Goal: Find specific page/section: Find specific page/section

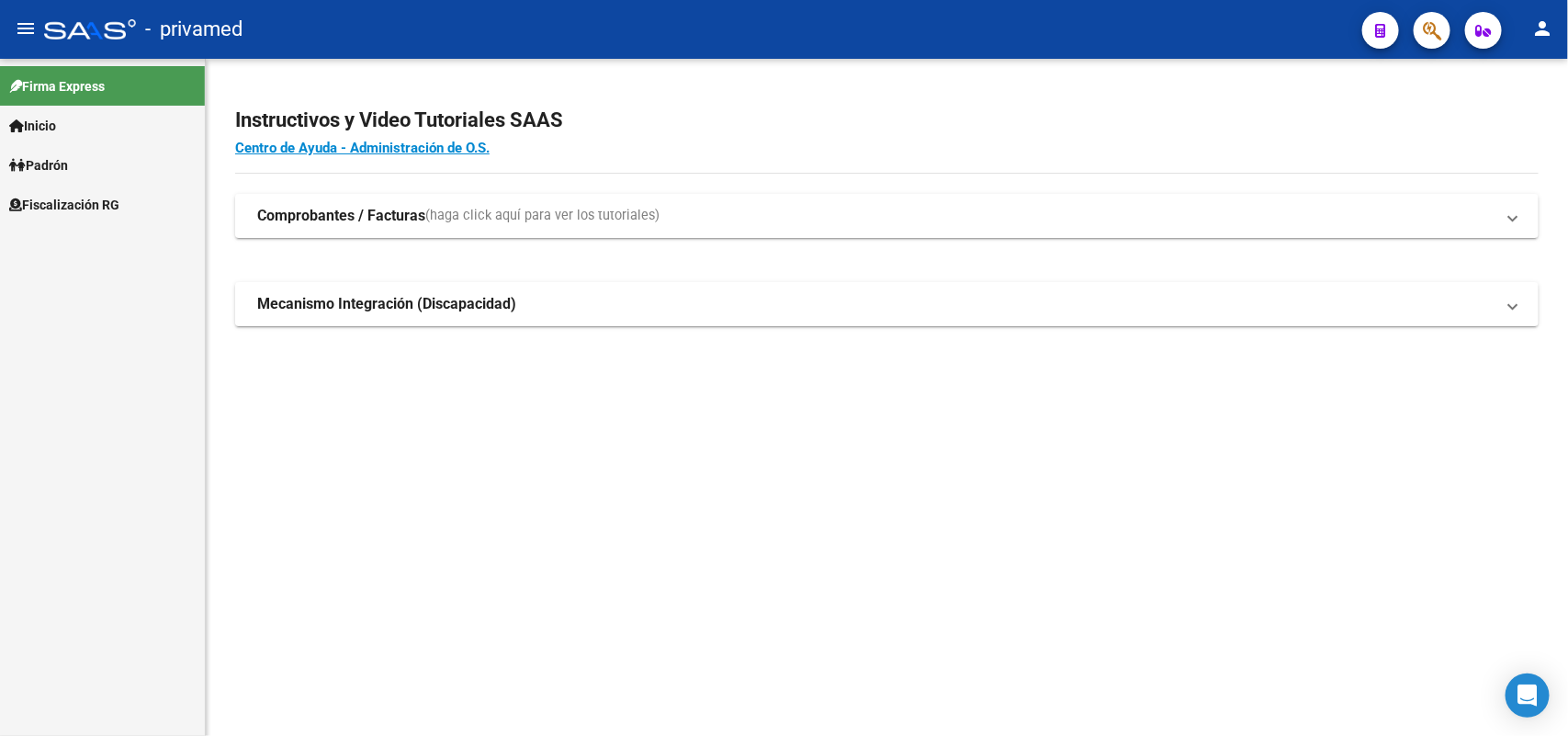
click at [1439, 24] on button "button" at bounding box center [1431, 30] width 37 height 37
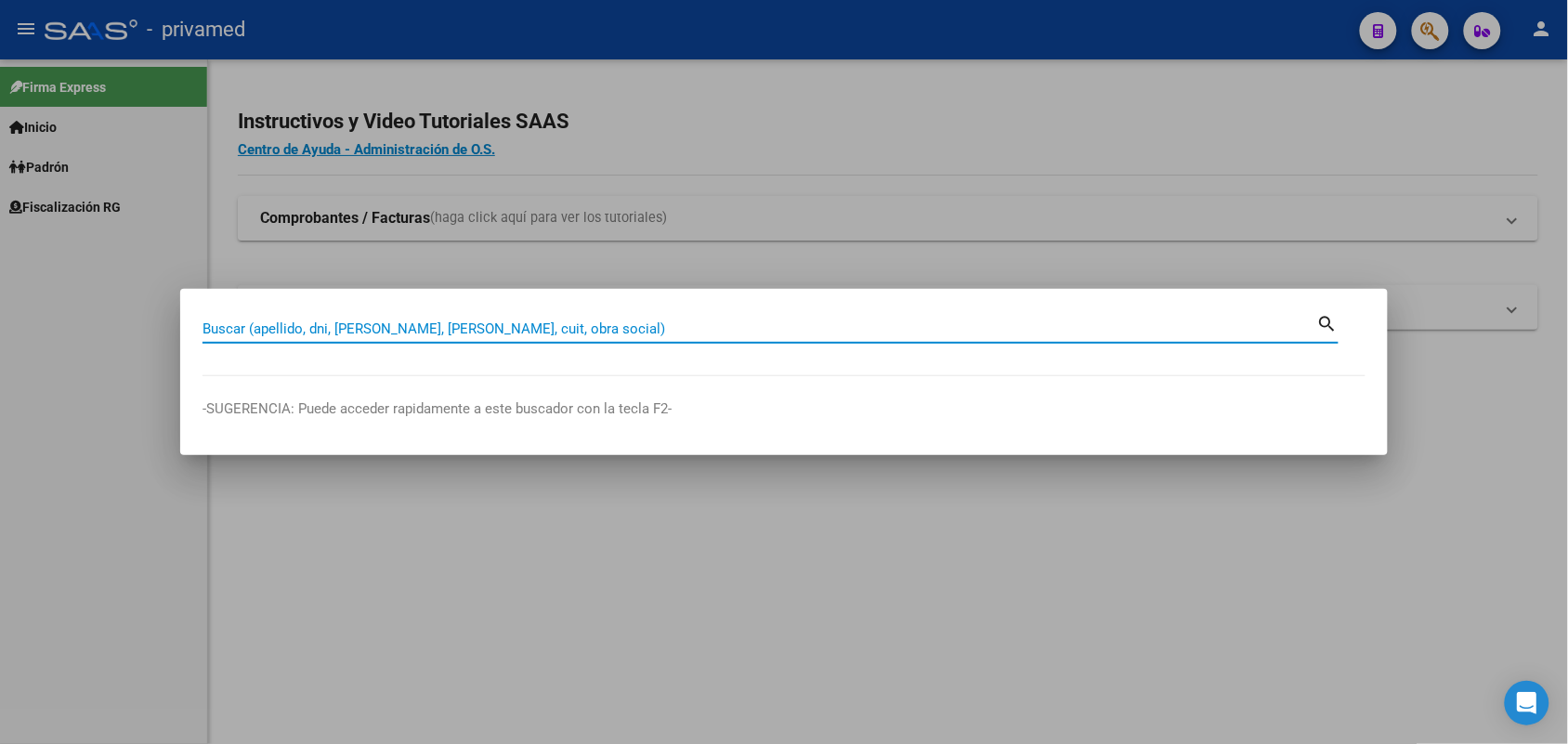
drag, startPoint x: 851, startPoint y: 330, endPoint x: 806, endPoint y: 337, distance: 45.5
click at [806, 339] on div "Buscar (apellido, dni, [PERSON_NAME], [PERSON_NAME], cuit, obra social)" at bounding box center [759, 329] width 1115 height 28
click at [804, 327] on input "Buscar (apellido, dni, [PERSON_NAME], [PERSON_NAME], cuit, obra social)" at bounding box center [759, 328] width 1115 height 16
drag, startPoint x: 857, startPoint y: 337, endPoint x: 797, endPoint y: 323, distance: 61.6
paste input "20218480161"
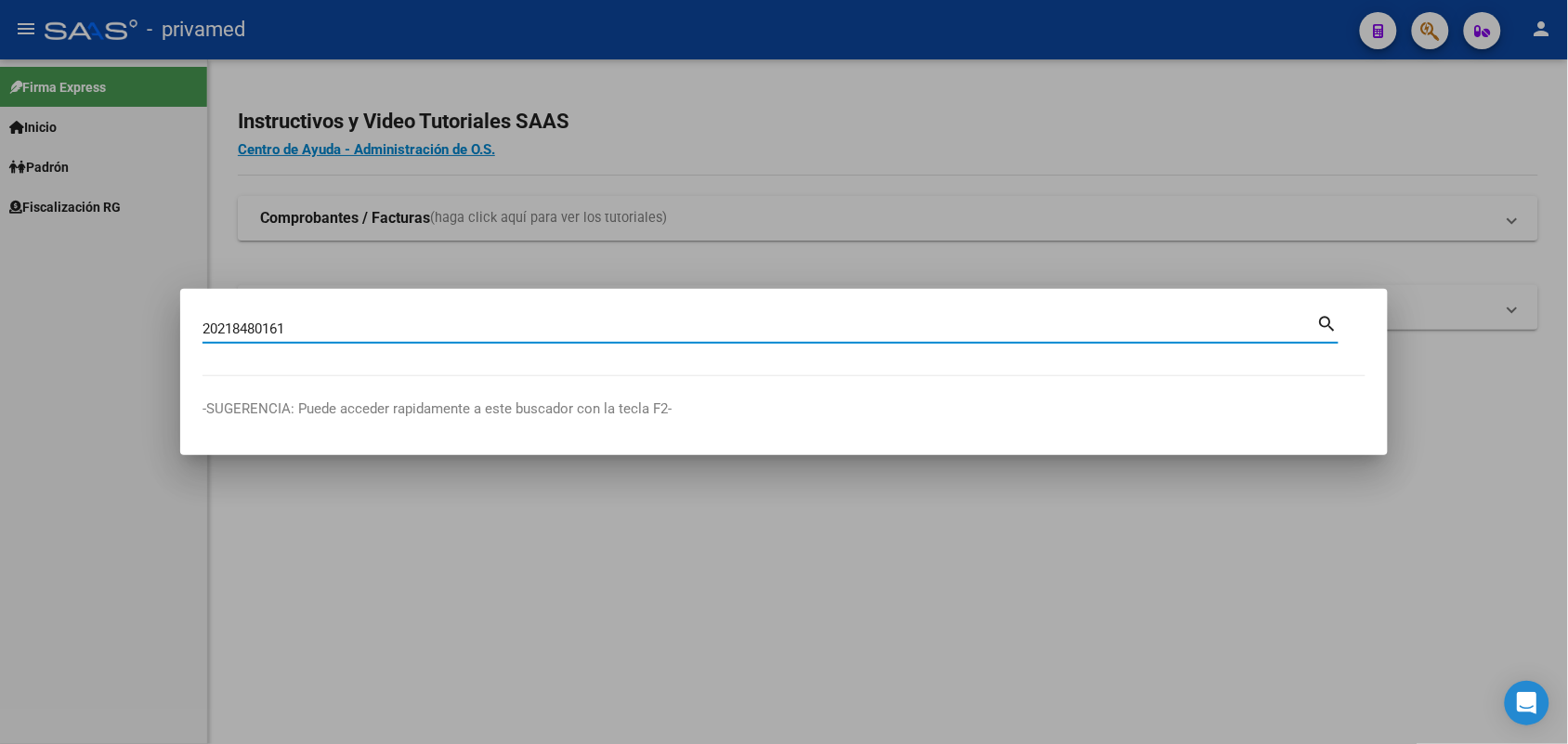
type input "20218480161"
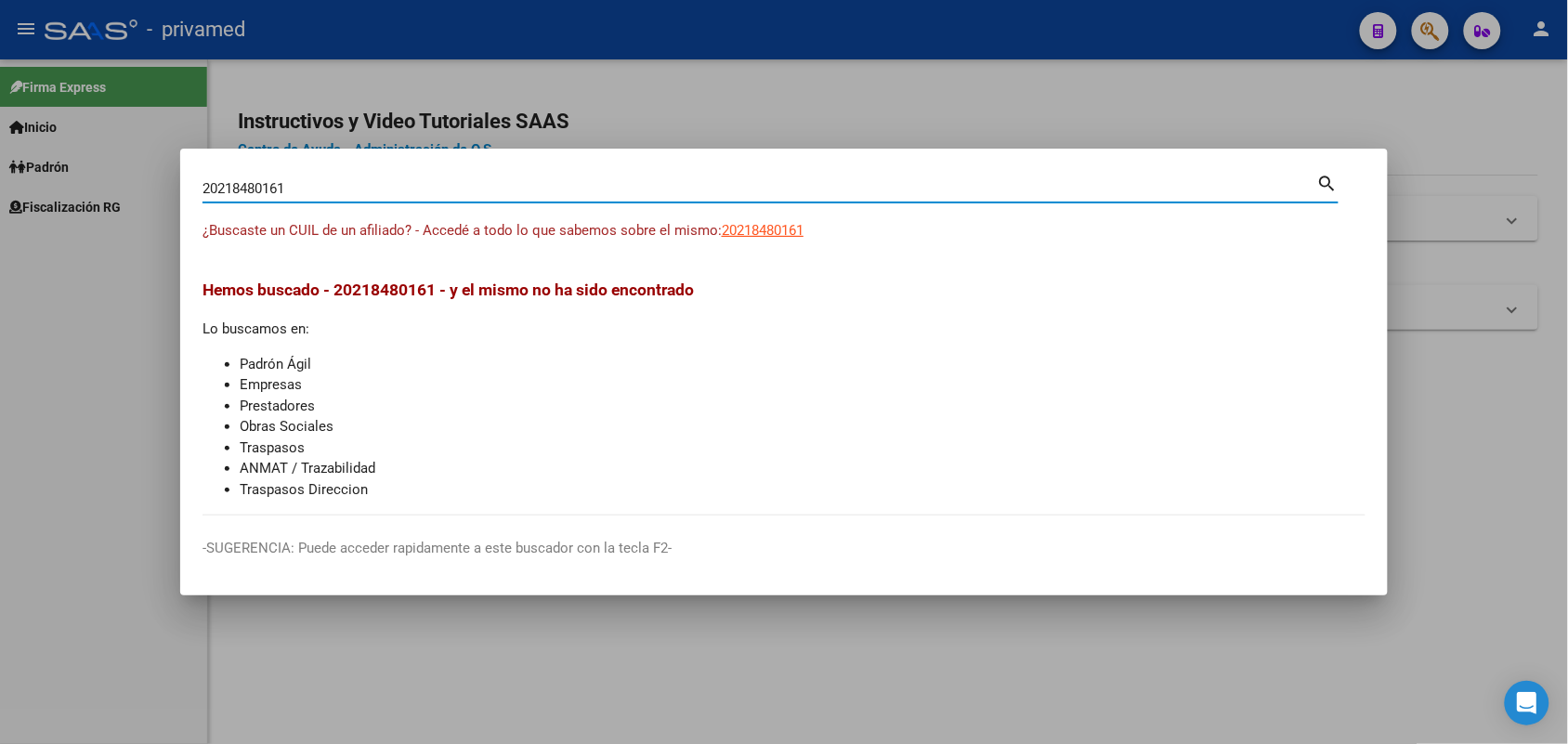
click at [1392, 418] on div at bounding box center [784, 372] width 1568 height 744
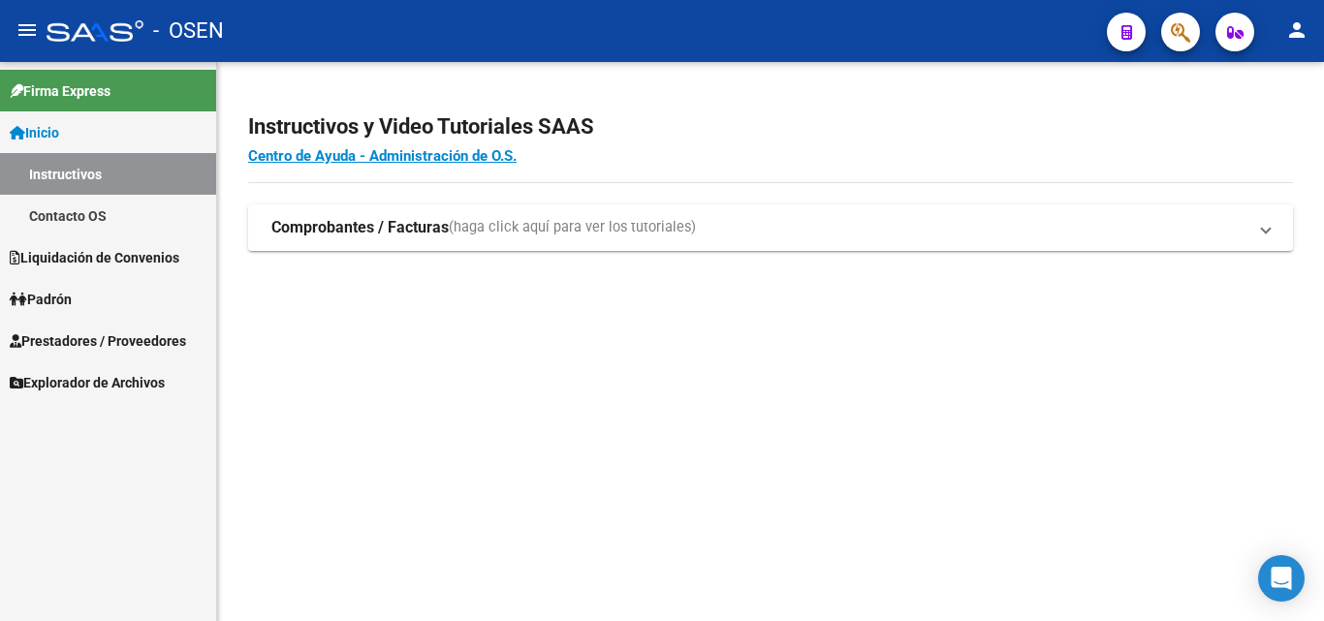
click at [1192, 33] on button "button" at bounding box center [1180, 32] width 39 height 39
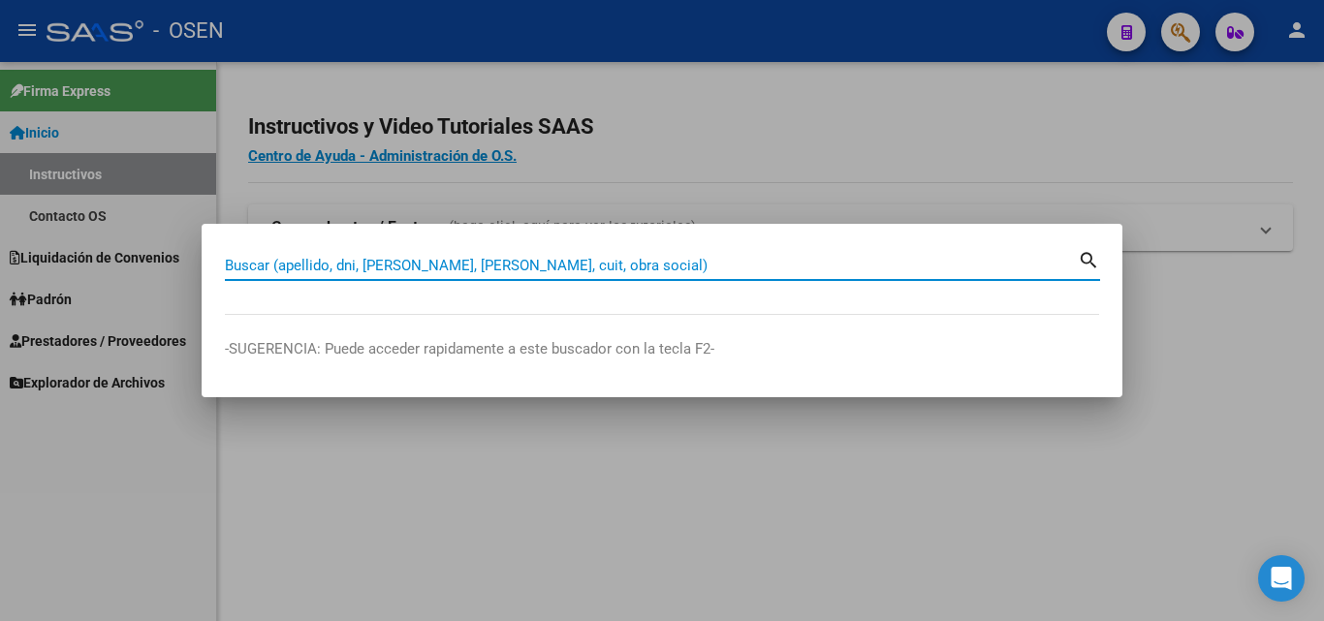
paste input "20218480161"
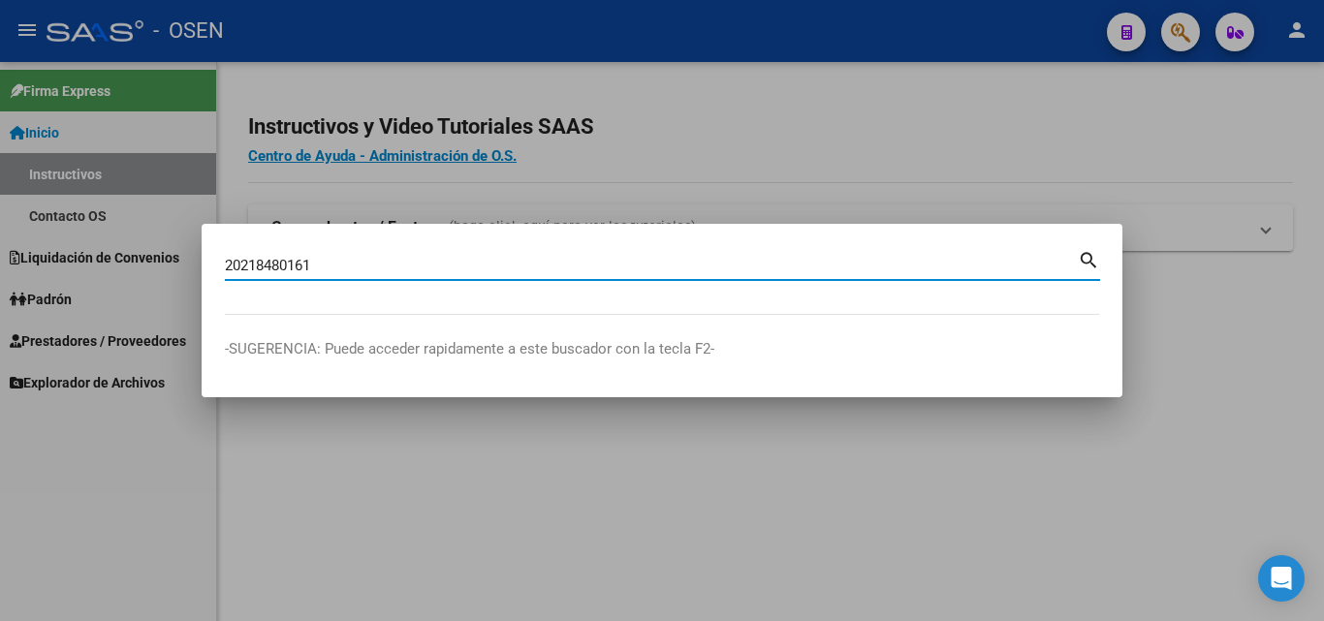
type input "20218480161"
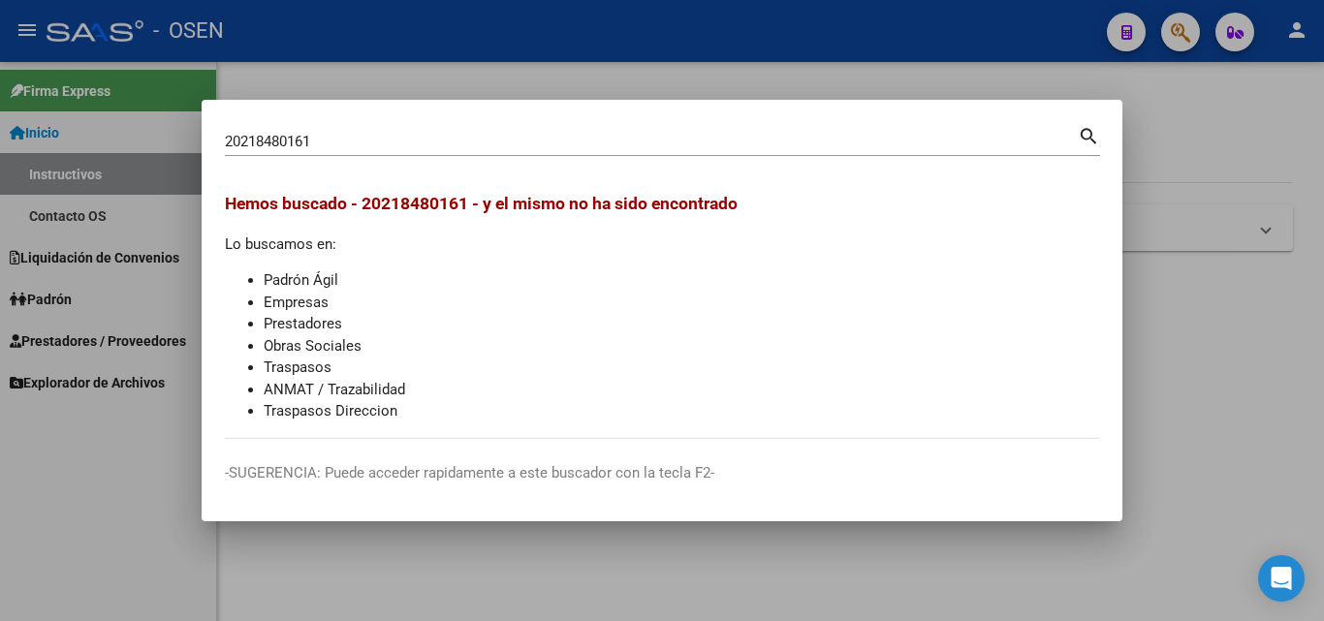
click at [1220, 271] on div at bounding box center [662, 310] width 1324 height 621
